Goal: Navigation & Orientation: Find specific page/section

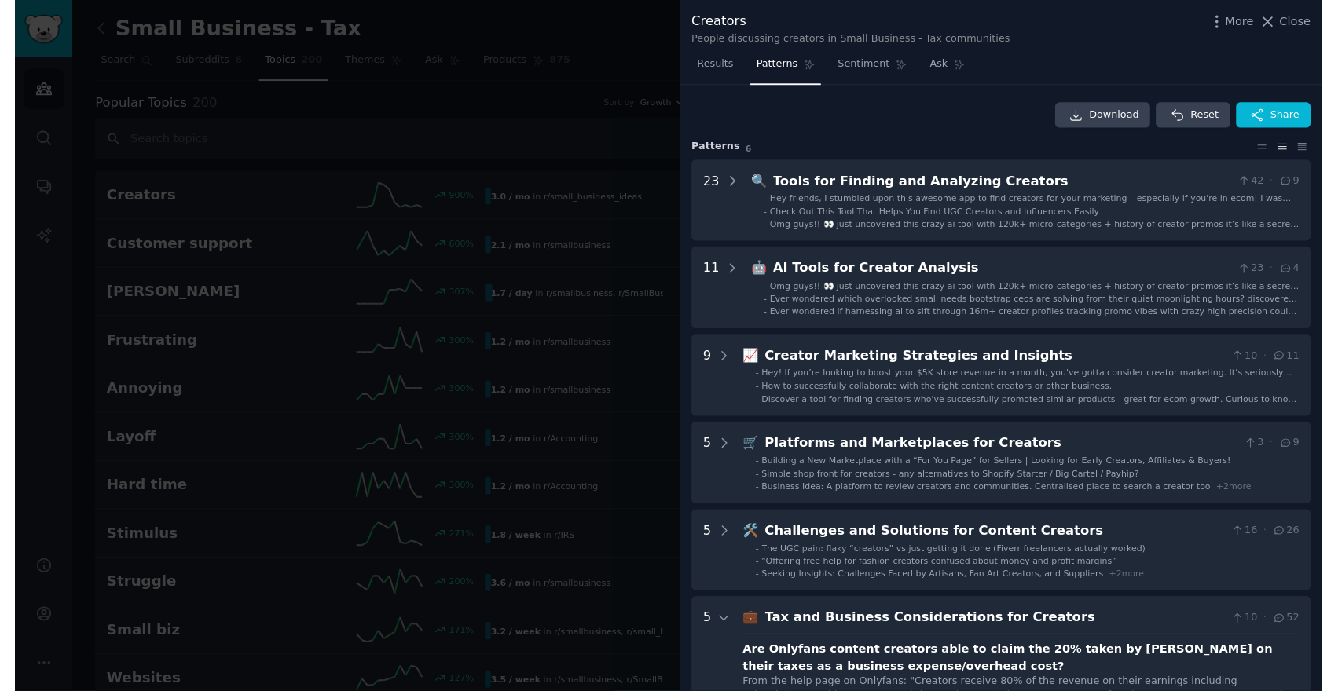
scroll to position [490, 0]
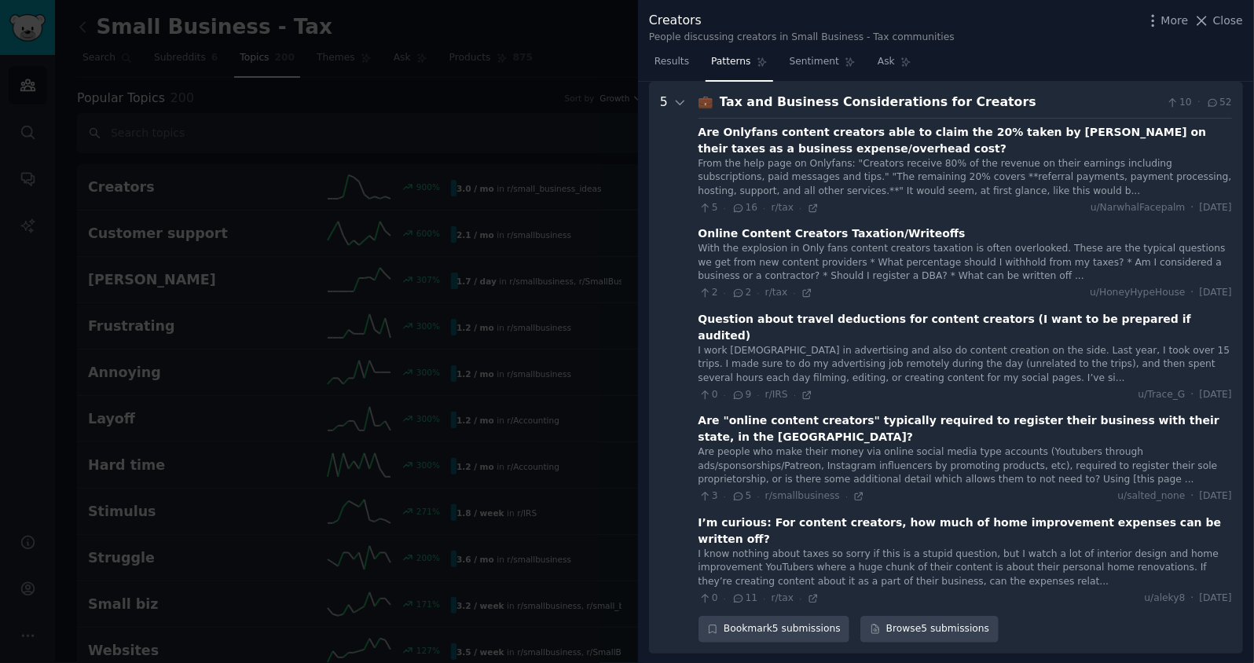
click at [855, 358] on div "I work [DEMOGRAPHIC_DATA] in advertising and also do content creation on the si…" at bounding box center [964, 365] width 533 height 42
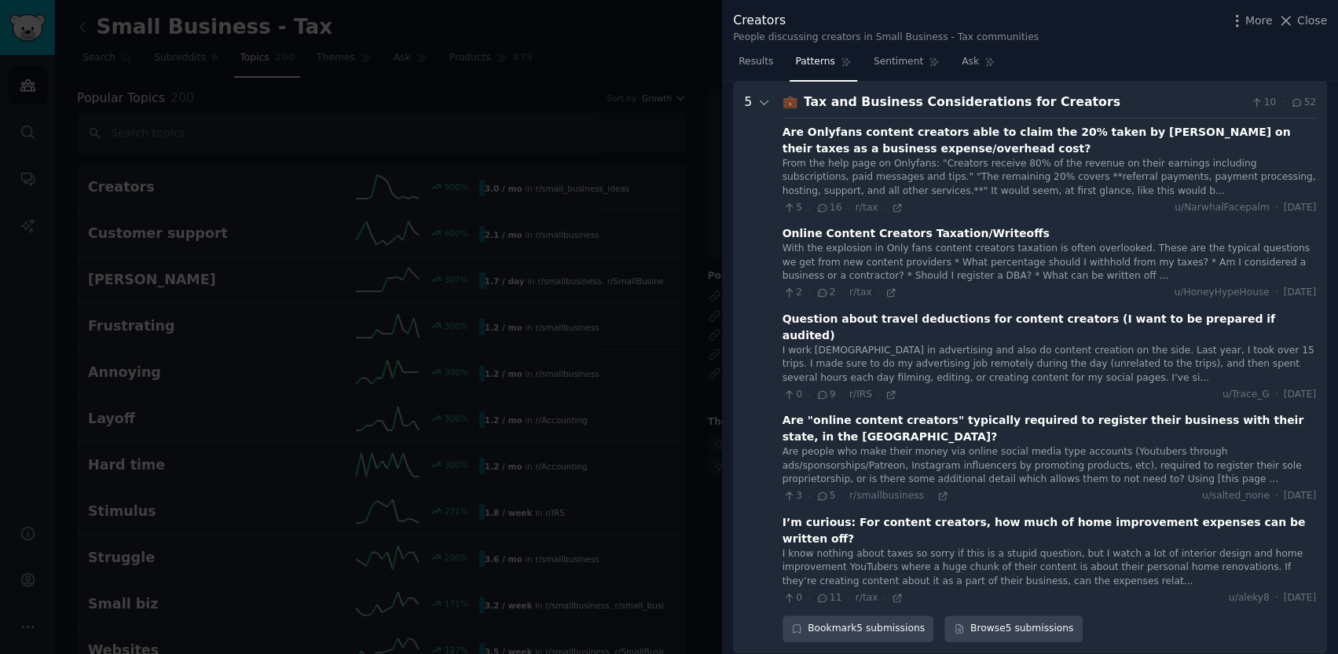
click at [288, 151] on div at bounding box center [669, 327] width 1338 height 654
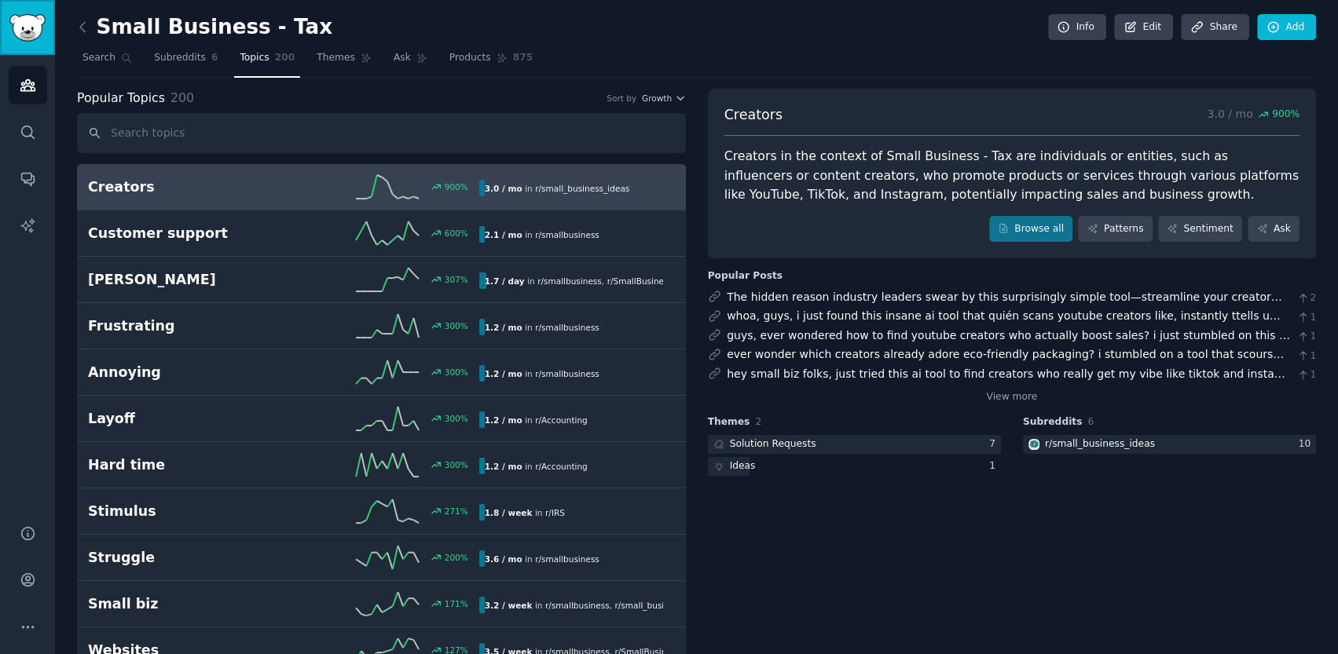
click at [24, 20] on img "Sidebar" at bounding box center [27, 27] width 36 height 27
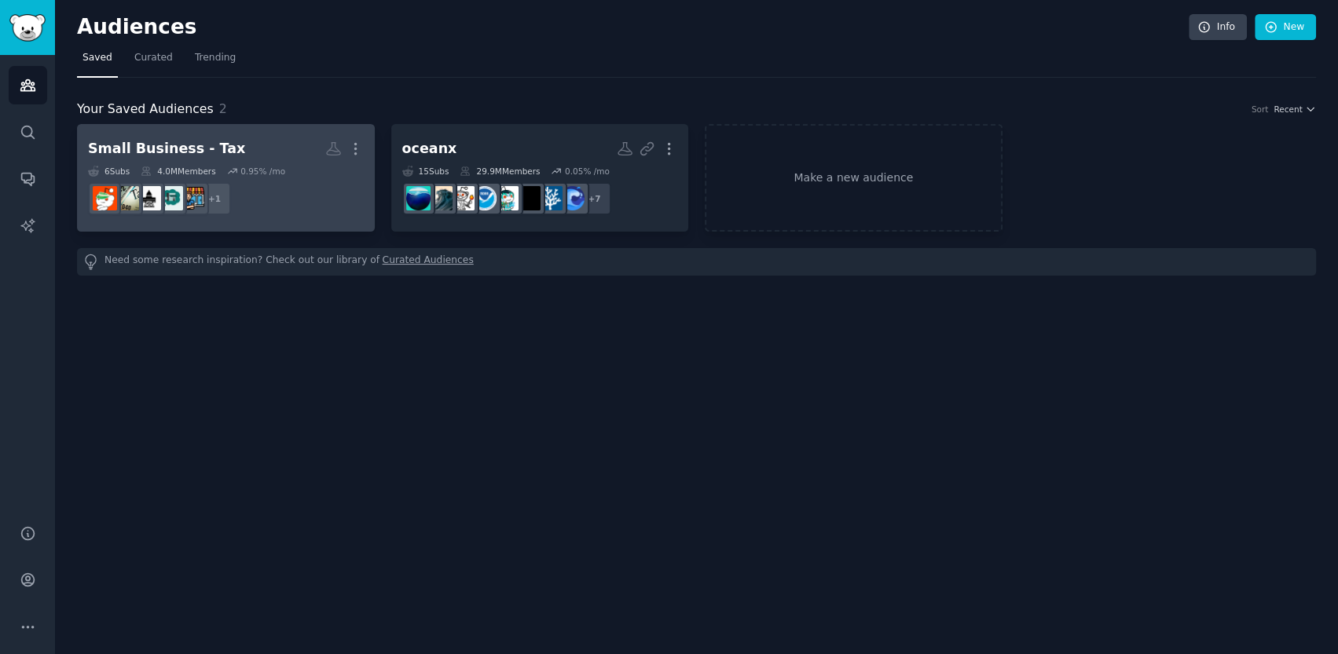
click at [239, 150] on h2 "Small Business - Tax More" at bounding box center [226, 148] width 276 height 27
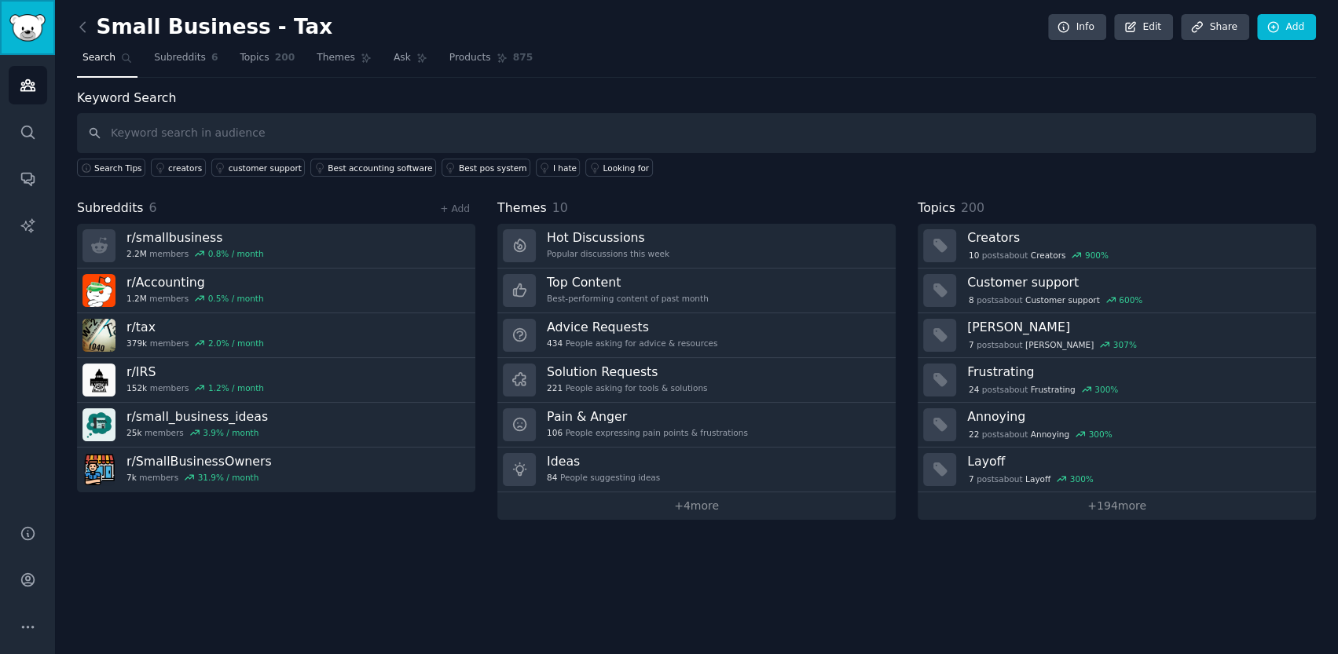
click at [13, 41] on img "Sidebar" at bounding box center [27, 27] width 36 height 27
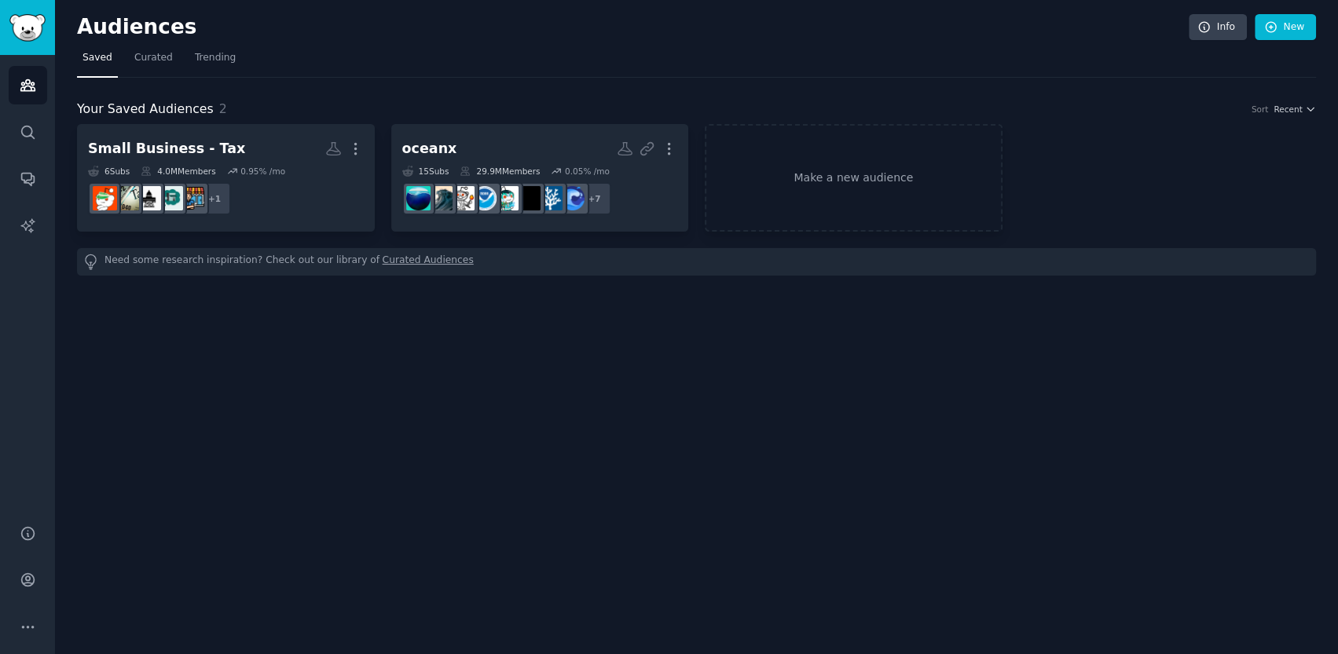
click at [129, 31] on h2 "Audiences" at bounding box center [633, 27] width 1112 height 25
